Goal: Check status: Check status

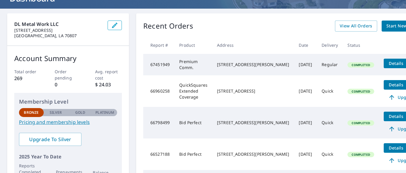
scroll to position [46, 0]
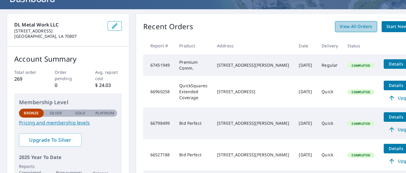
click at [340, 26] on span "View All Orders" at bounding box center [356, 26] width 33 height 7
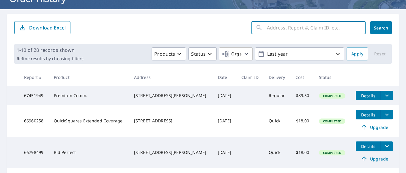
click at [339, 29] on input "text" at bounding box center [316, 27] width 99 height 17
type input "[STREET_ADDRESS][PERSON_NAME]"
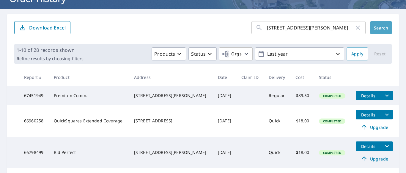
click at [382, 30] on span "Search" at bounding box center [381, 28] width 12 height 6
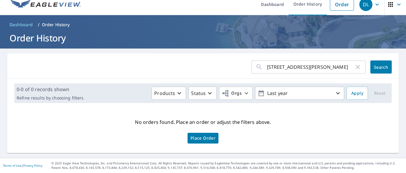
scroll to position [7, 0]
click at [397, 4] on icon "button" at bounding box center [398, 4] width 7 height 7
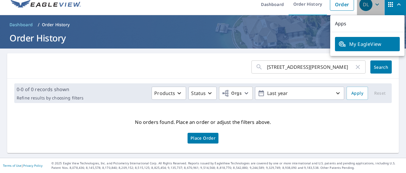
click at [377, 3] on icon "button" at bounding box center [376, 4] width 7 height 7
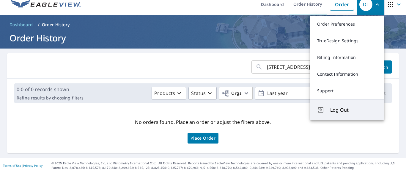
click at [336, 109] on span "Log Out" at bounding box center [353, 109] width 47 height 7
